Goal: Information Seeking & Learning: Stay updated

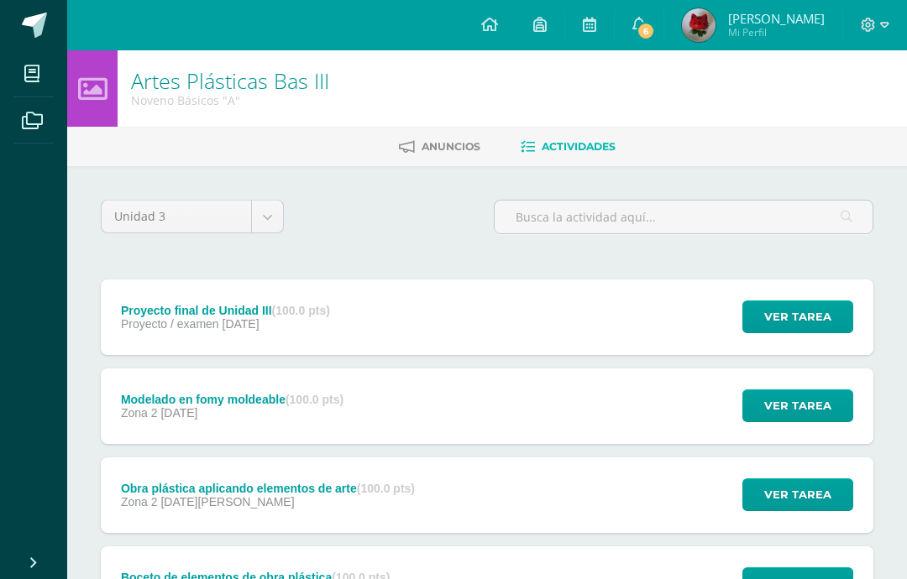
click at [257, 211] on body "Mis cursos Archivos Cerrar panel Artes Plásticas Bas III Noveno Básicos "A" Bio…" at bounding box center [453, 500] width 907 height 1001
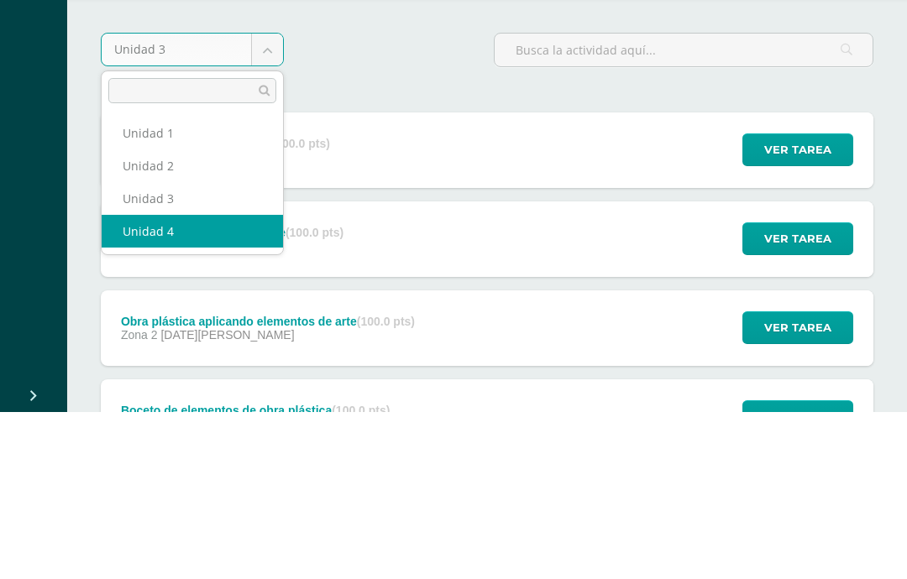
select select "Unidad 4"
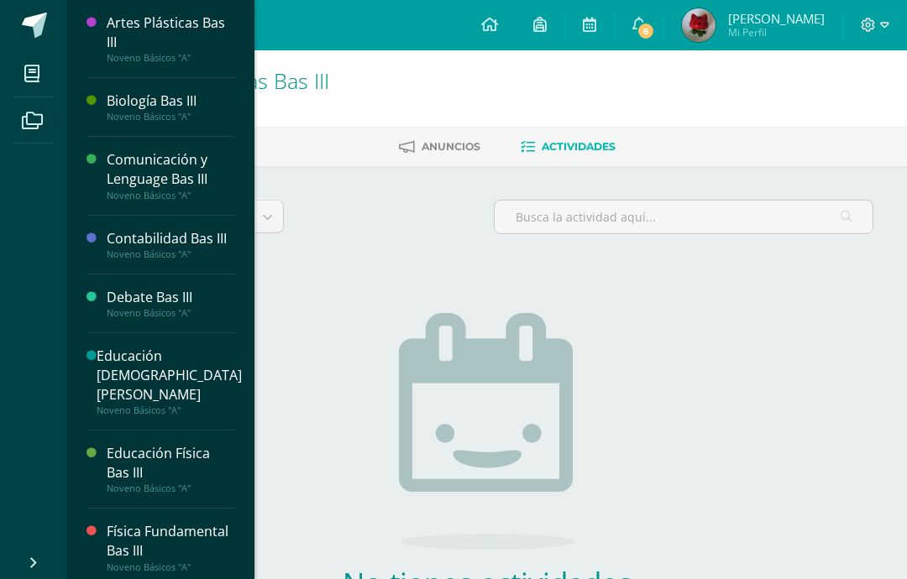
click at [28, 80] on icon at bounding box center [31, 73] width 15 height 17
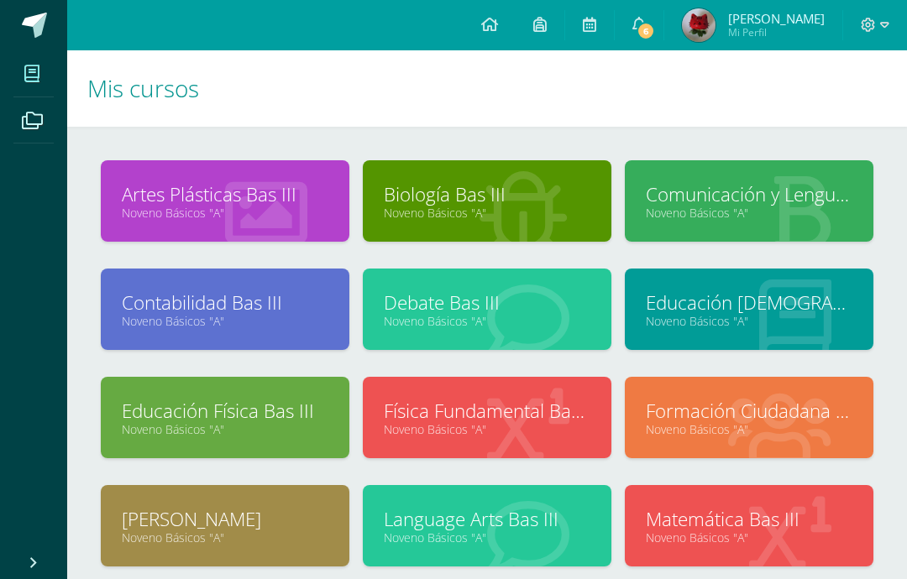
click at [557, 521] on link "Language Arts Bas III" at bounding box center [487, 519] width 207 height 26
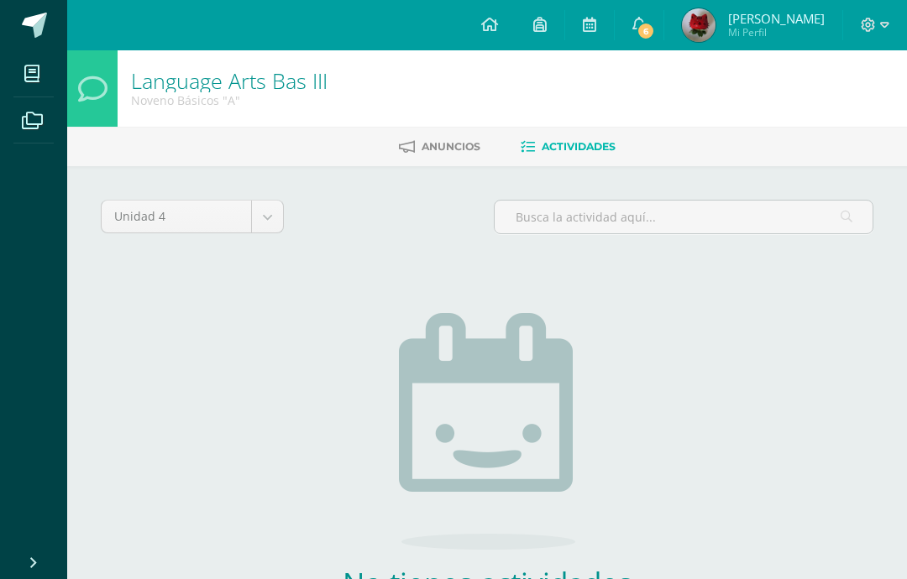
click at [427, 136] on link "Anuncios" at bounding box center [439, 146] width 81 height 27
click at [663, 40] on link "6" at bounding box center [639, 25] width 49 height 50
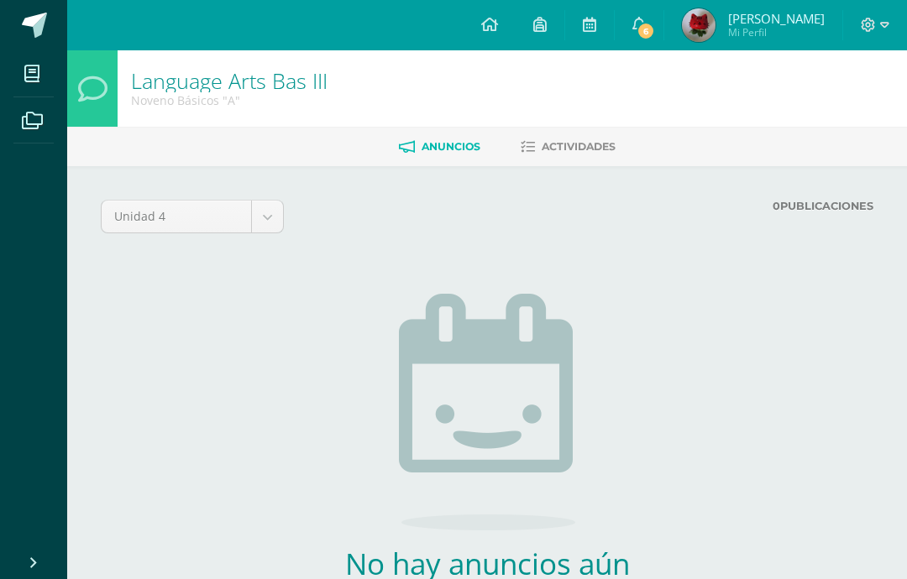
click at [659, 44] on link "6" at bounding box center [639, 25] width 49 height 50
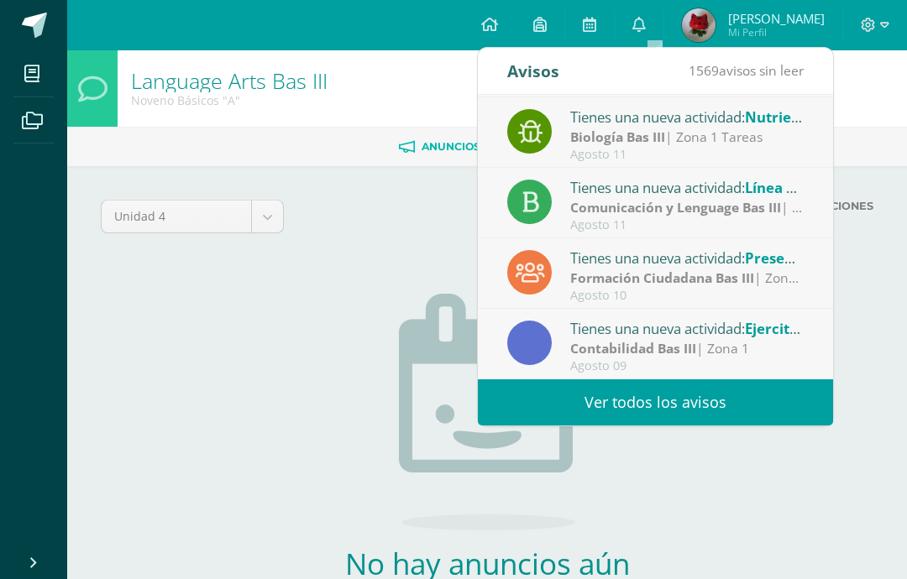
scroll to position [280, 0]
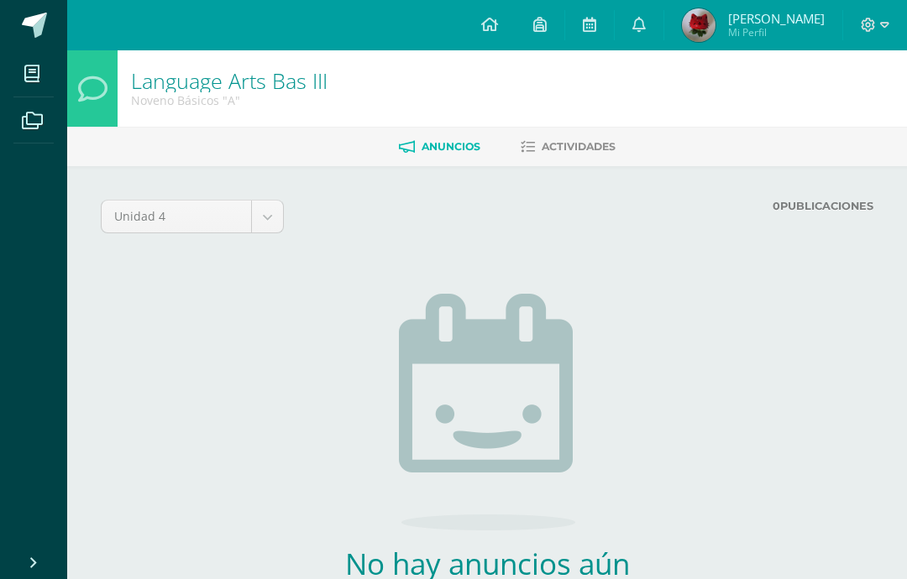
click at [184, 359] on div "Unidad 4 Unidad 1 Unidad 2 Unidad 3 Unidad 4 0 Publicaciones Cargando anuncios …" at bounding box center [487, 434] width 772 height 469
click at [646, 34] on span at bounding box center [638, 25] width 13 height 18
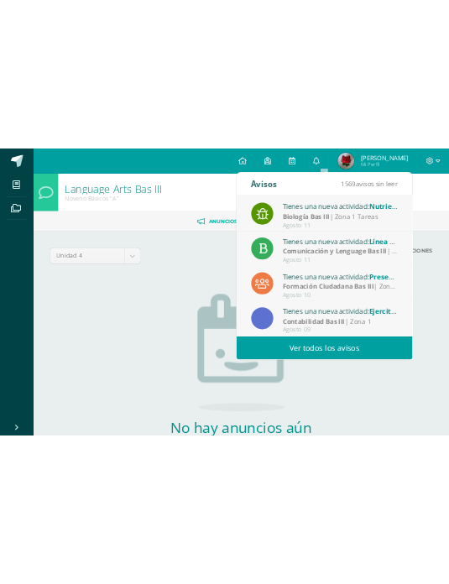
scroll to position [280, 0]
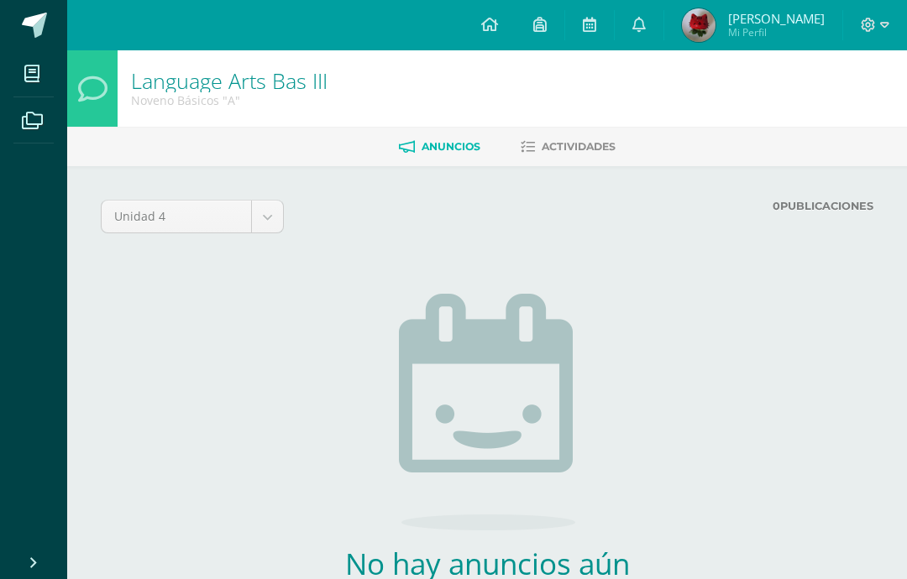
click at [629, 494] on div "No hay anuncios aún Espera a tener novedades en esta sección o sal y disfruta d…" at bounding box center [486, 464] width 495 height 409
